Goal: Task Accomplishment & Management: Use online tool/utility

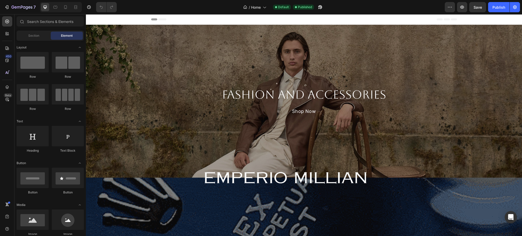
click at [101, 19] on span "Header" at bounding box center [100, 19] width 11 height 5
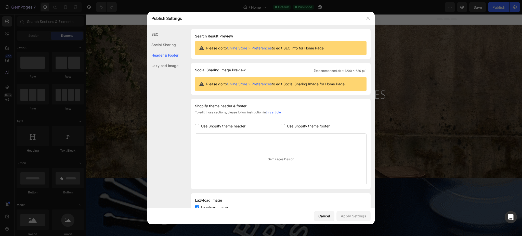
scroll to position [19, 0]
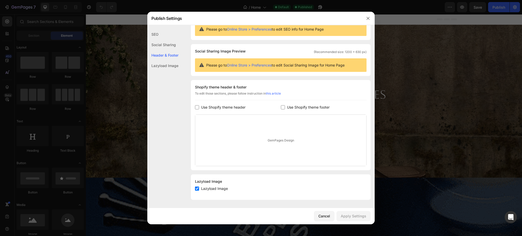
click at [197, 107] on input "checkbox" at bounding box center [197, 107] width 4 height 4
checkbox input "true"
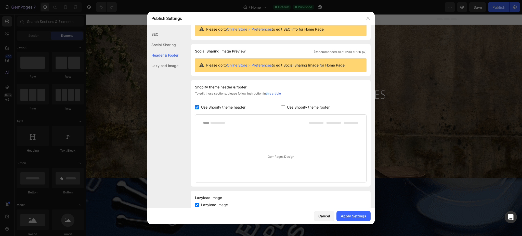
click at [281, 108] on input "checkbox" at bounding box center [283, 107] width 4 height 4
checkbox input "true"
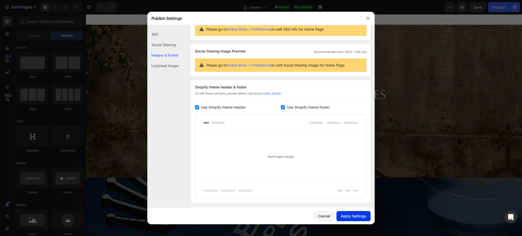
click at [359, 219] on button "Apply Settings" at bounding box center [353, 216] width 34 height 10
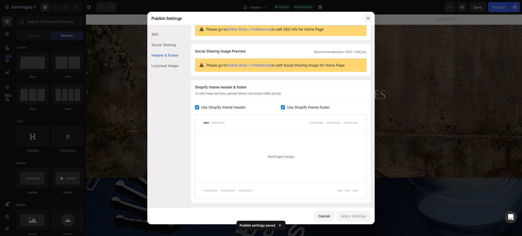
click at [367, 15] on button "button" at bounding box center [368, 18] width 8 height 8
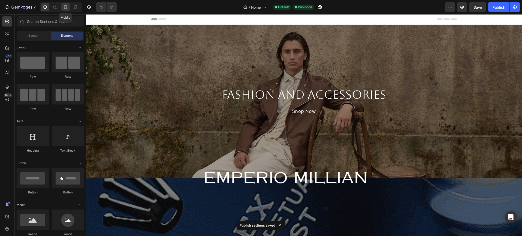
click at [65, 8] on icon at bounding box center [65, 7] width 5 height 5
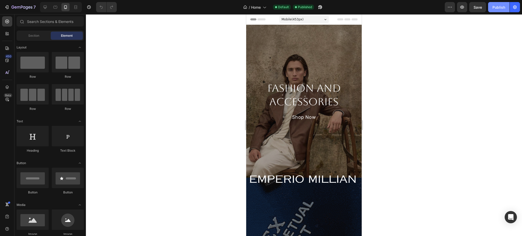
click at [501, 10] on button "Publish" at bounding box center [498, 7] width 21 height 10
click at [318, 6] on icon "button" at bounding box center [319, 7] width 5 height 5
click at [31, 9] on icon "button" at bounding box center [21, 7] width 21 height 4
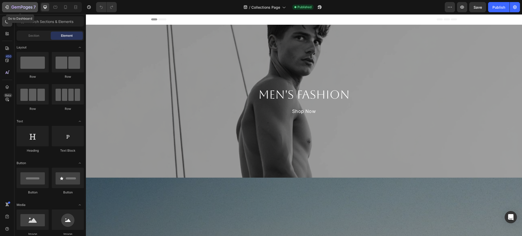
click at [11, 6] on div "7" at bounding box center [19, 7] width 31 height 6
